Goal: Navigation & Orientation: Go to known website

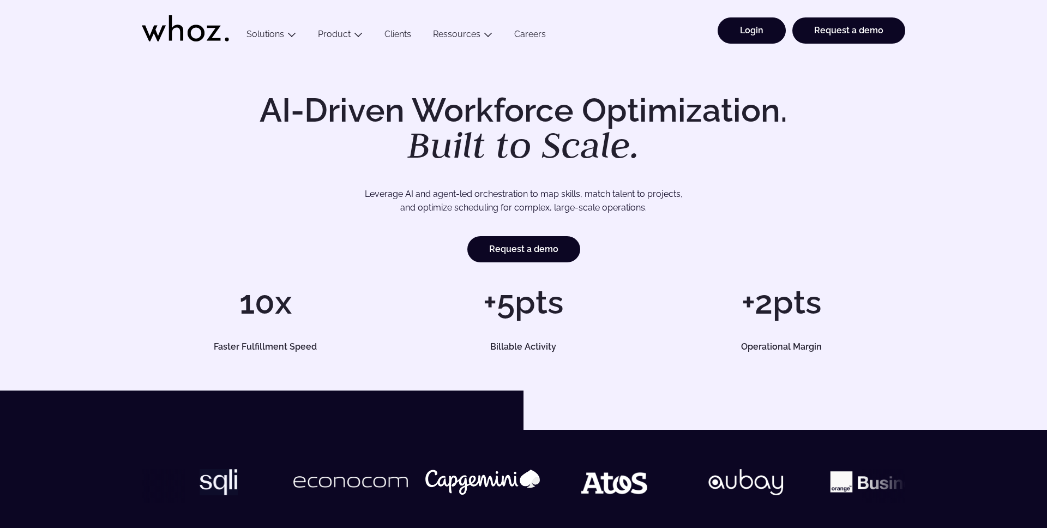
click at [737, 33] on link "Login" at bounding box center [752, 30] width 68 height 26
click at [761, 27] on link "Login" at bounding box center [752, 30] width 68 height 26
